Goal: Task Accomplishment & Management: Manage account settings

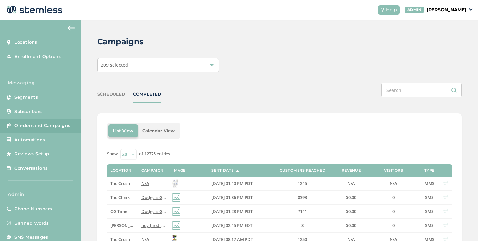
click at [146, 97] on div "COMPLETED" at bounding box center [147, 94] width 28 height 7
click at [158, 182] on label "N/A" at bounding box center [153, 183] width 24 height 6
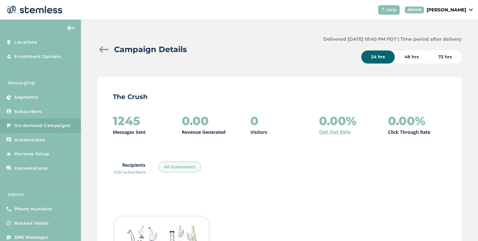
click at [98, 50] on div at bounding box center [103, 49] width 13 height 7
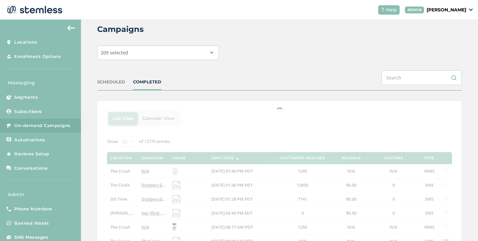
scroll to position [41, 0]
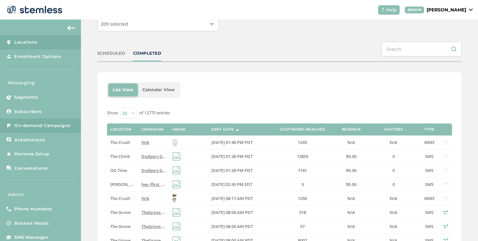
click at [44, 46] on link "Locations" at bounding box center [40, 42] width 81 height 14
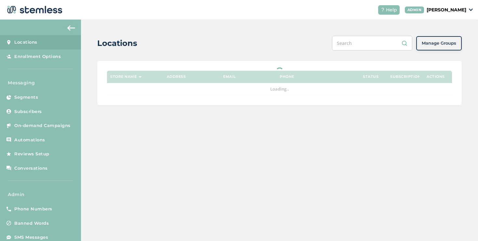
click at [367, 43] on input "text" at bounding box center [372, 43] width 80 height 15
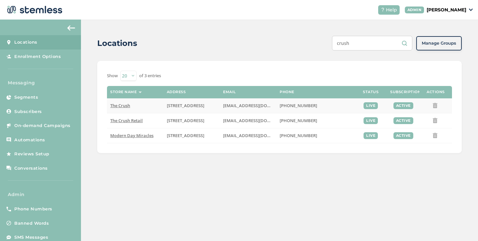
type input "crush"
click at [123, 105] on span "The Crush" at bounding box center [120, 105] width 20 height 6
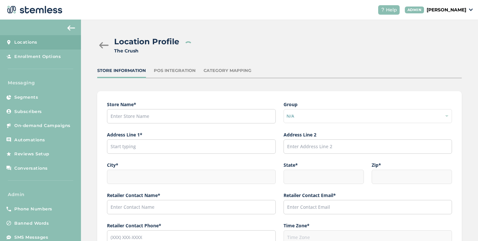
type input "[PHONE_NUMBER]"
type input "The Crush"
type input "[STREET_ADDRESS]"
type input "[GEOGRAPHIC_DATA]"
type input "CA"
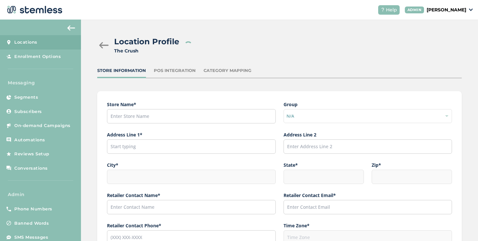
type input "91352"
type input "[PERSON_NAME]"
type input "[EMAIL_ADDRESS][DOMAIN_NAME]"
type input "[PHONE_NUMBER]"
type input "America/Los_Angeles"
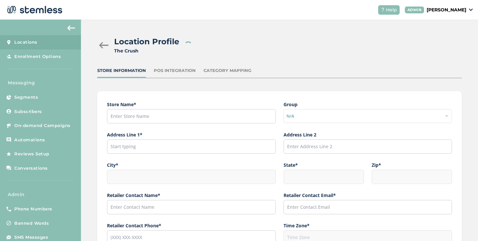
type input "The Crush"
